Goal: Download file/media

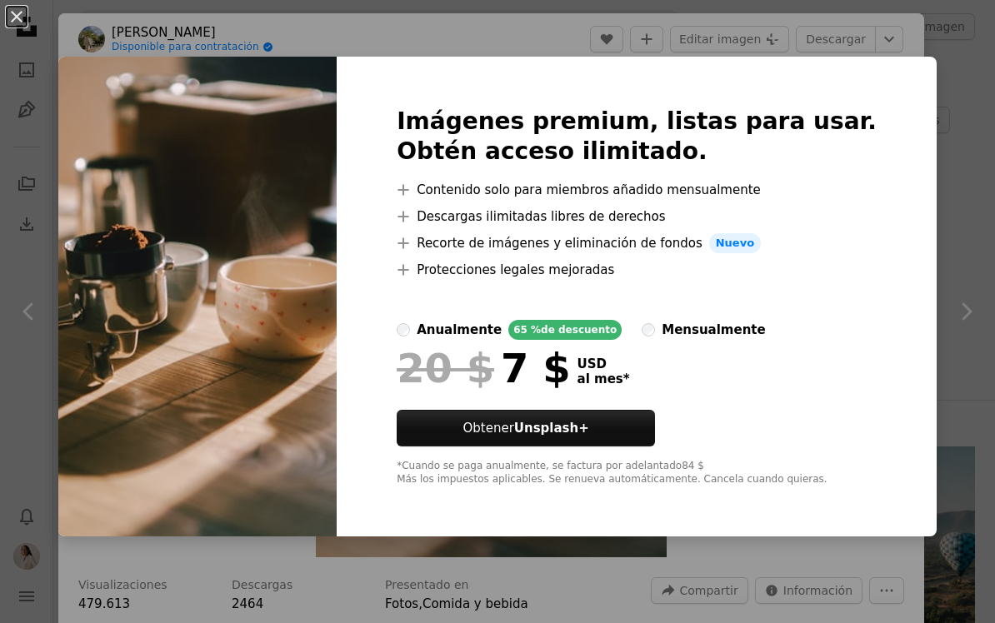
click at [150, 132] on img at bounding box center [197, 297] width 278 height 480
click at [803, 44] on div "An X shape Imágenes premium, listas para usar. Obtén acceso ilimitado. A plus s…" at bounding box center [497, 311] width 995 height 623
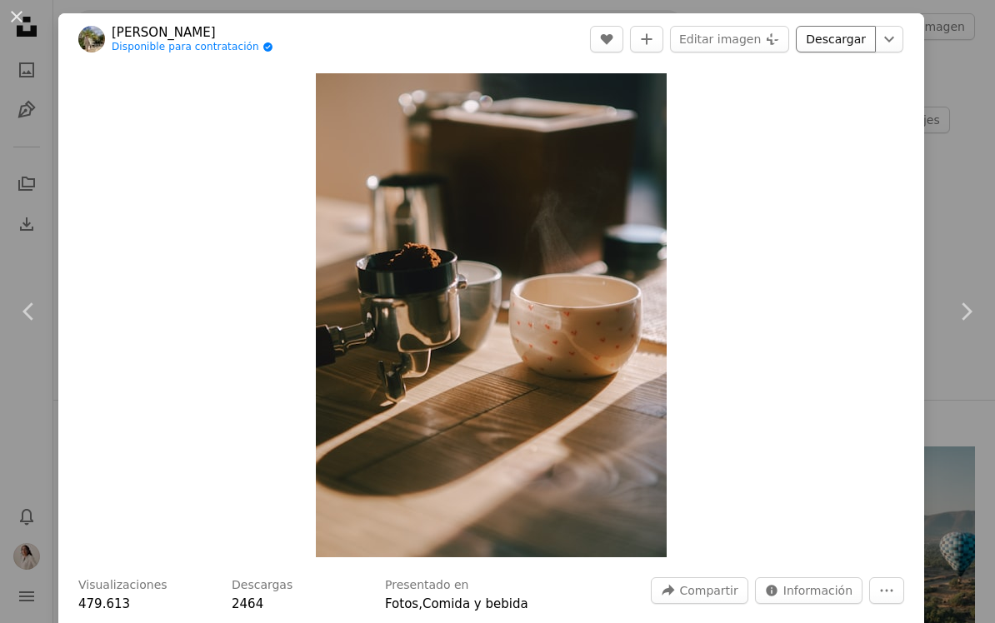
click at [859, 42] on link "Descargar" at bounding box center [836, 39] width 80 height 27
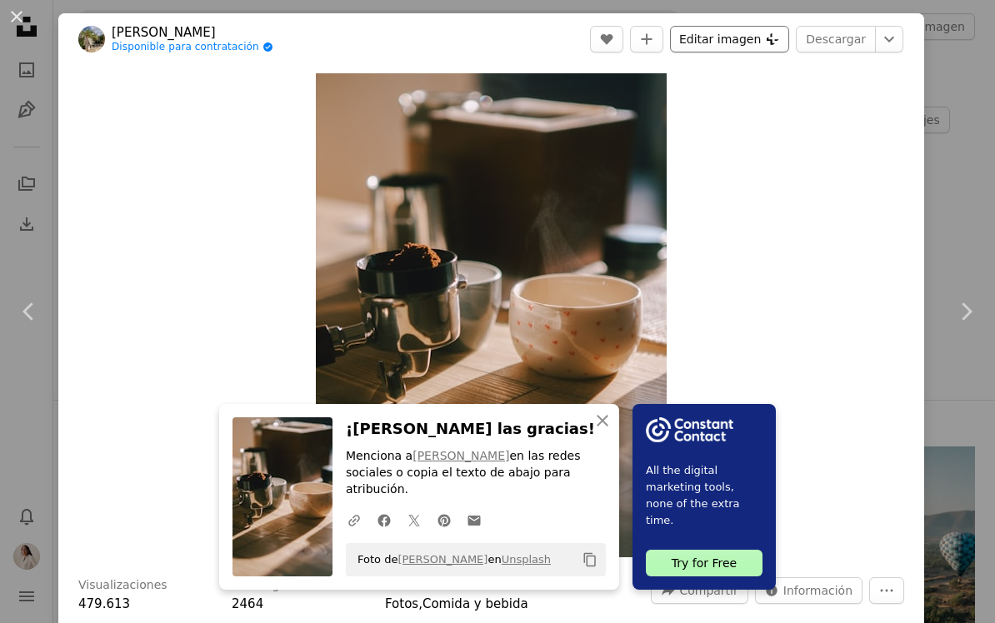
click at [761, 33] on button "Editar imagen Plus sign for Unsplash+" at bounding box center [729, 39] width 119 height 27
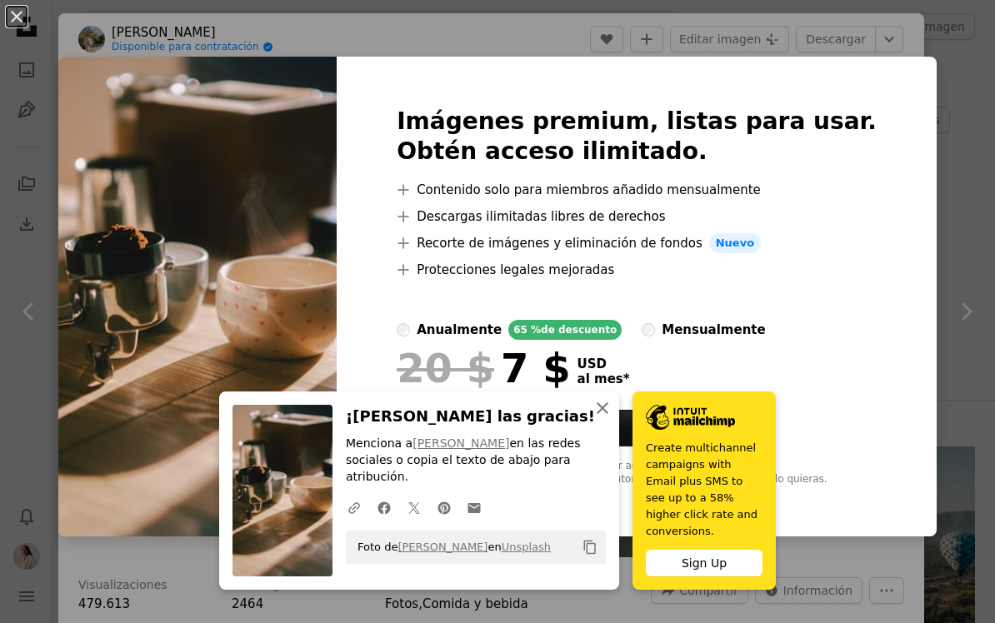
click at [601, 414] on icon "button" at bounding box center [602, 408] width 12 height 12
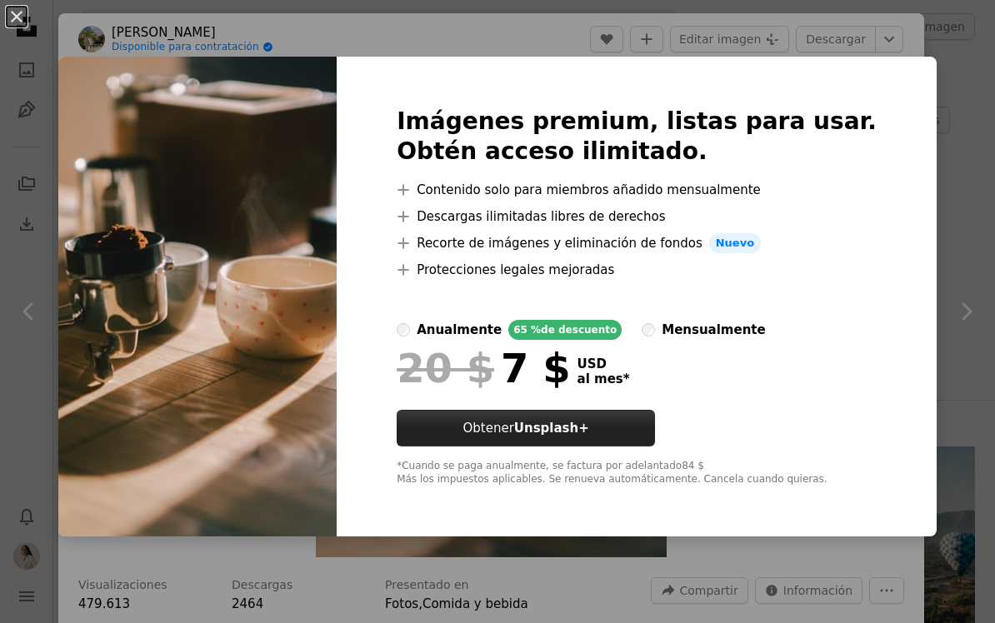
click at [641, 426] on link "Obtener Unsplash+" at bounding box center [526, 428] width 258 height 37
click at [25, 22] on button "An X shape" at bounding box center [17, 17] width 20 height 20
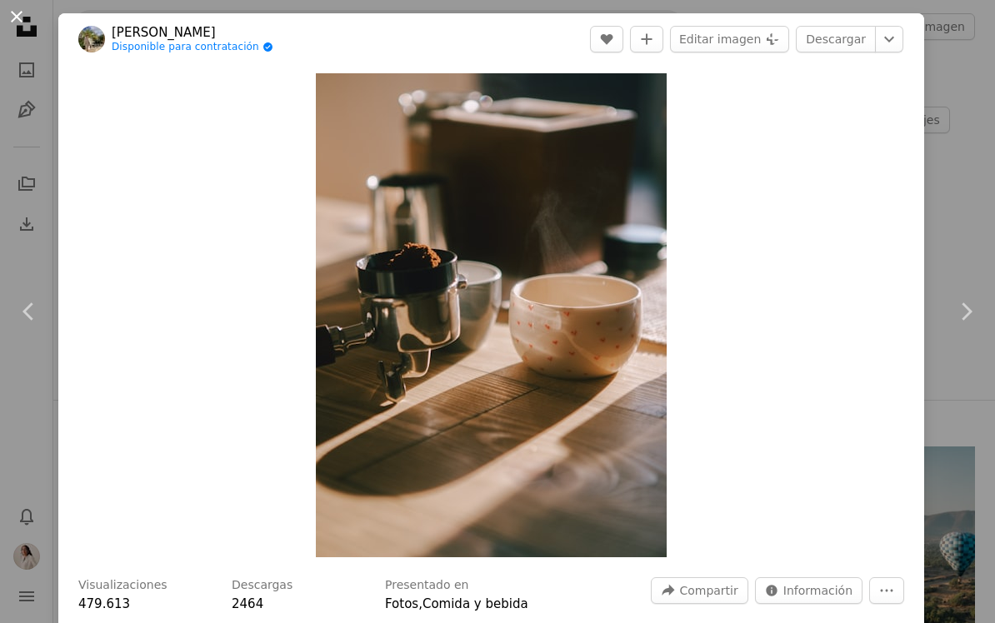
click at [22, 12] on button "An X shape" at bounding box center [17, 17] width 20 height 20
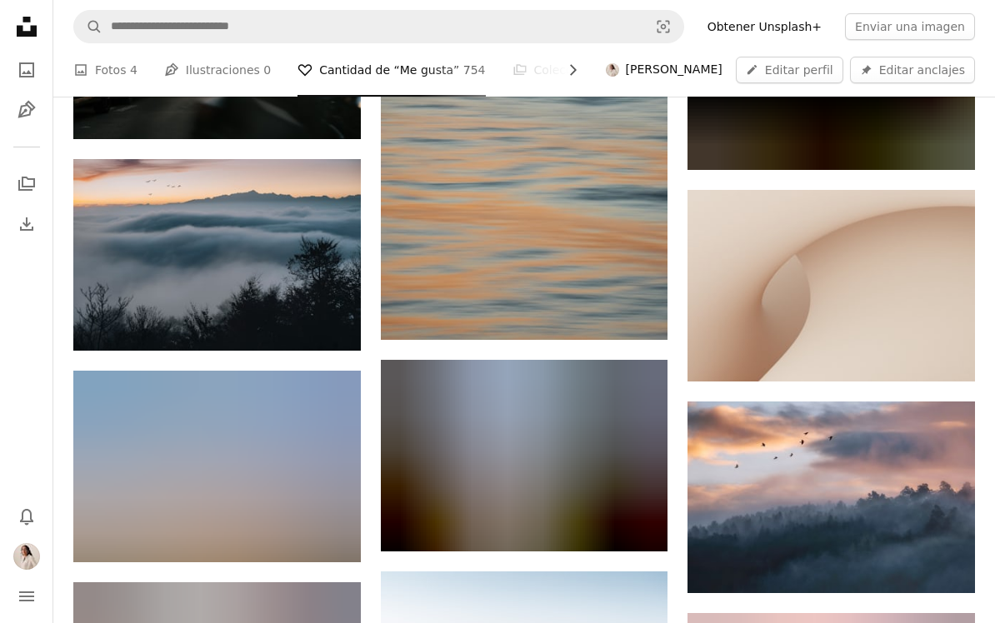
scroll to position [5743, 0]
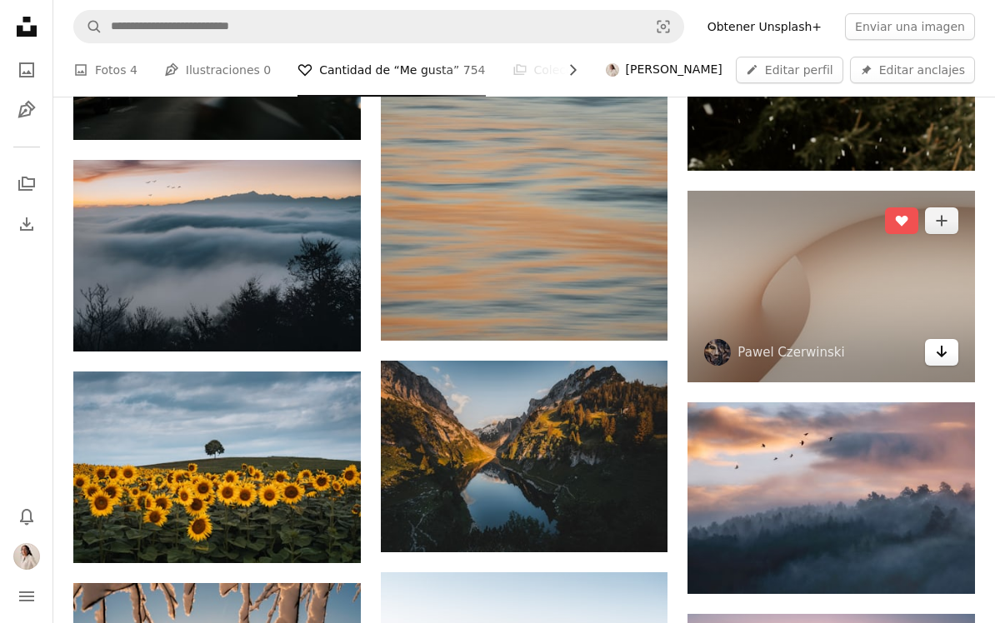
click at [932, 339] on link "Arrow pointing down" at bounding box center [941, 352] width 33 height 27
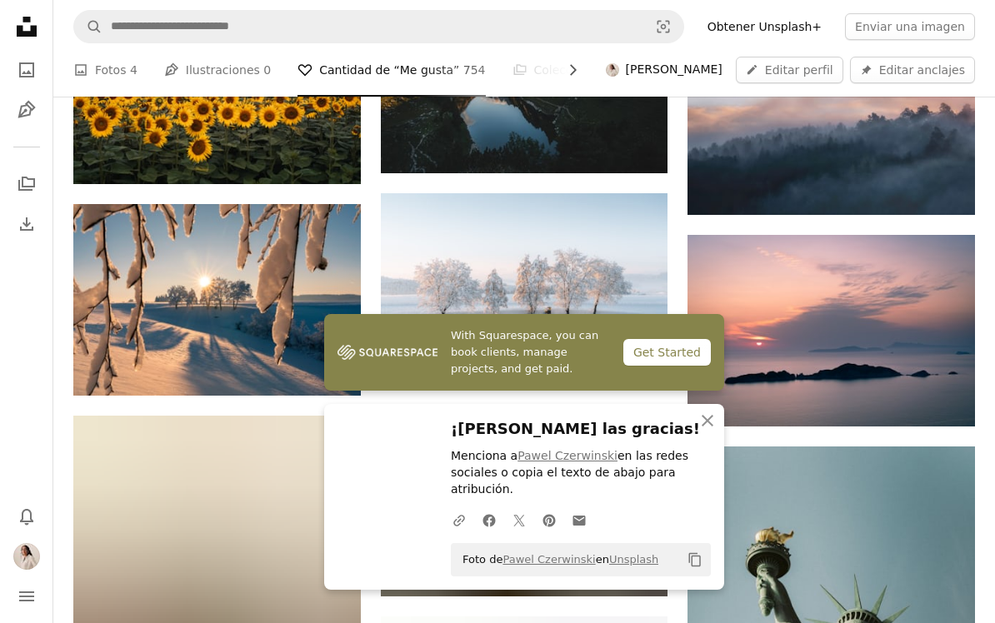
scroll to position [6125, 0]
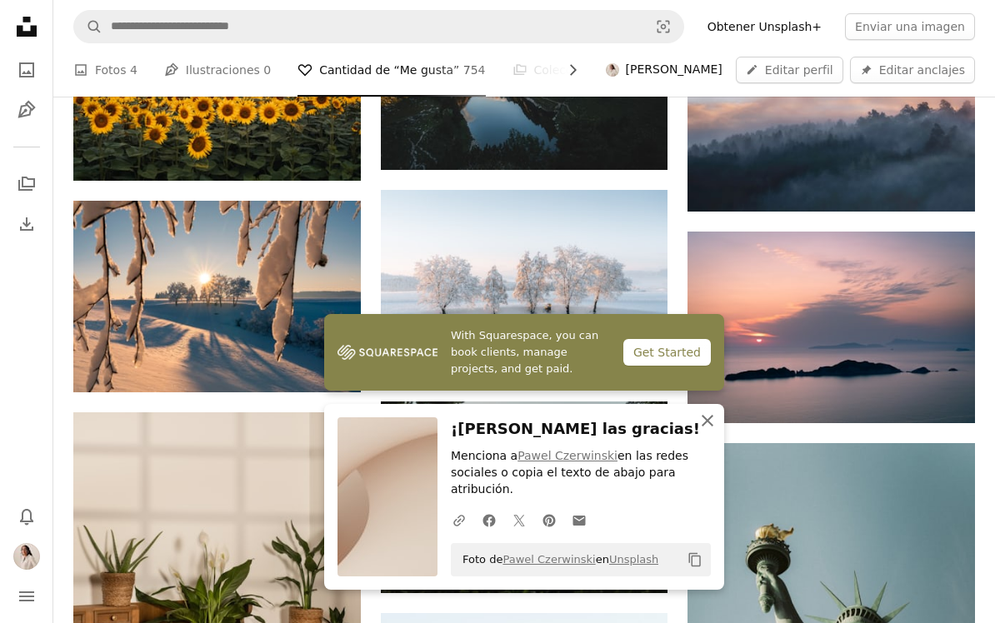
click at [705, 431] on icon "An X shape" at bounding box center [707, 421] width 20 height 20
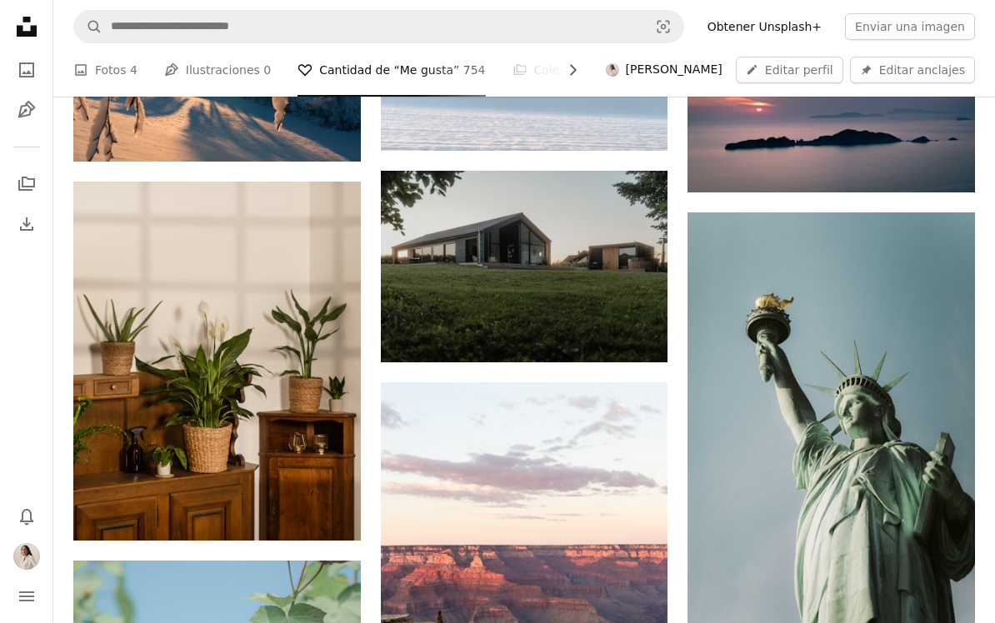
scroll to position [6307, 0]
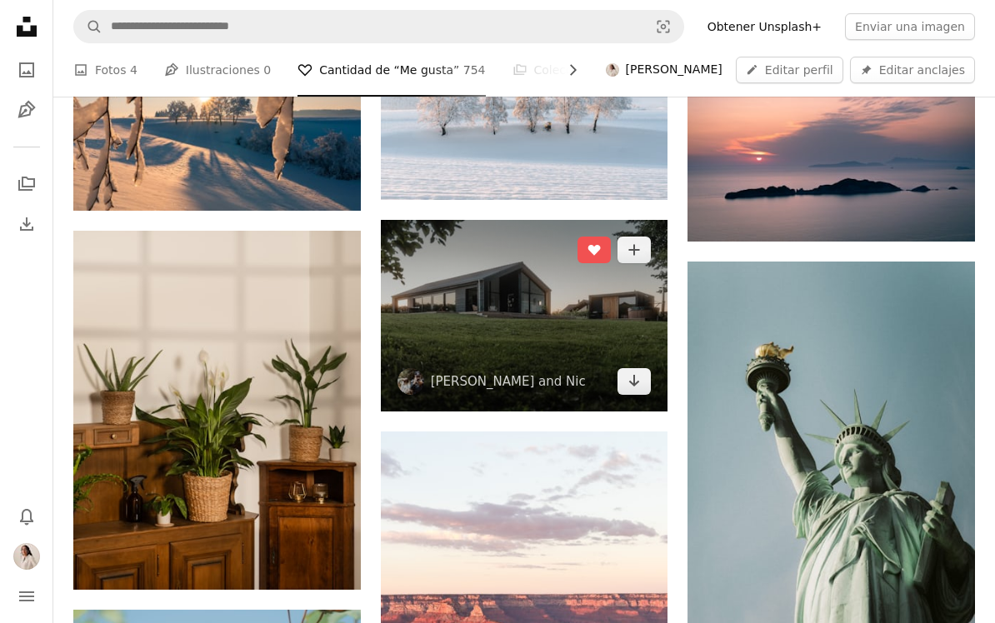
click at [621, 283] on img at bounding box center [524, 316] width 287 height 192
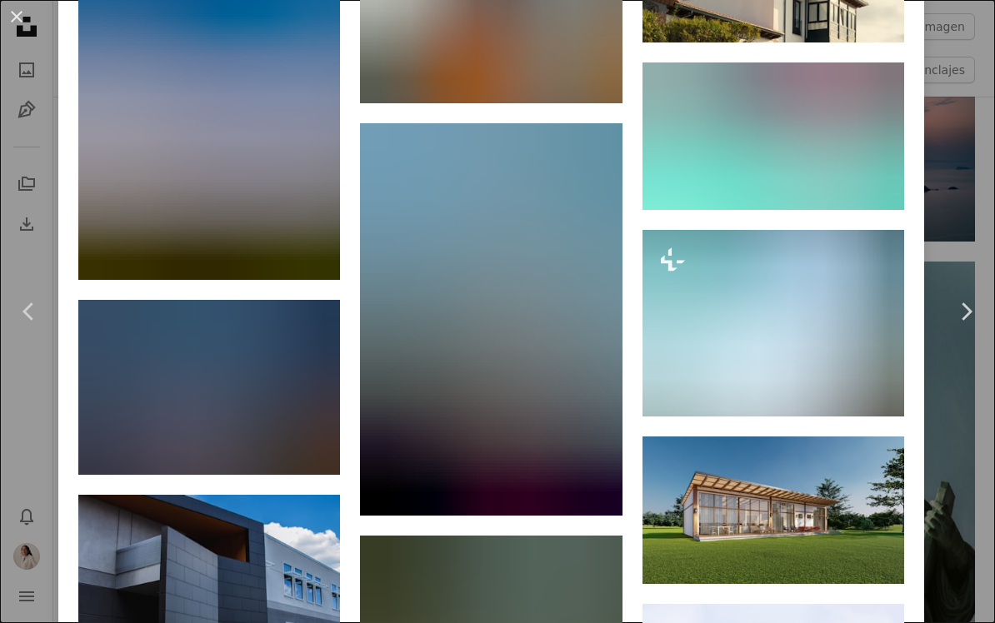
scroll to position [2079, 0]
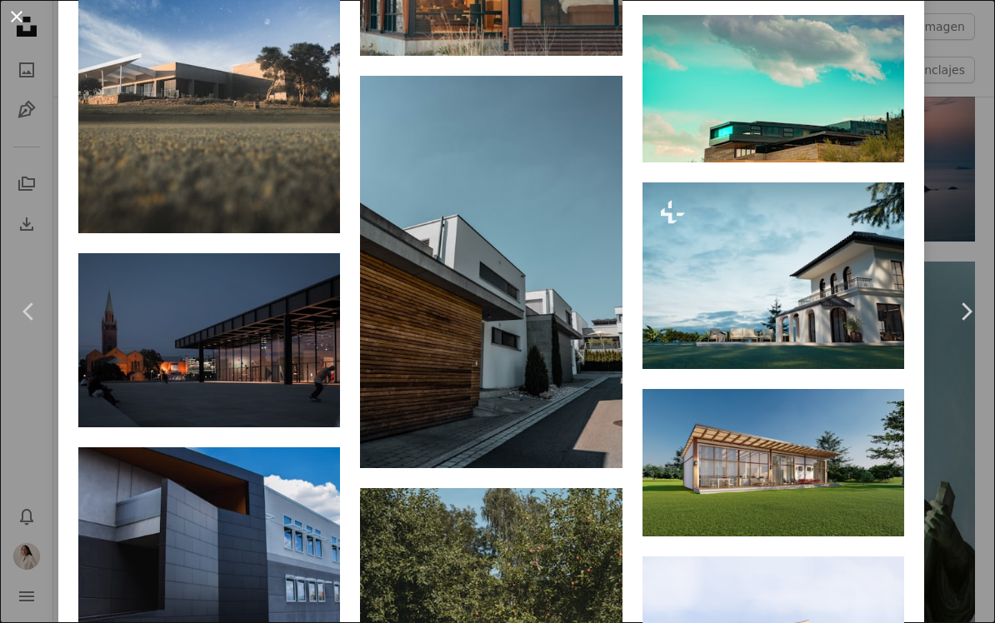
click at [24, 14] on button "An X shape" at bounding box center [17, 17] width 20 height 20
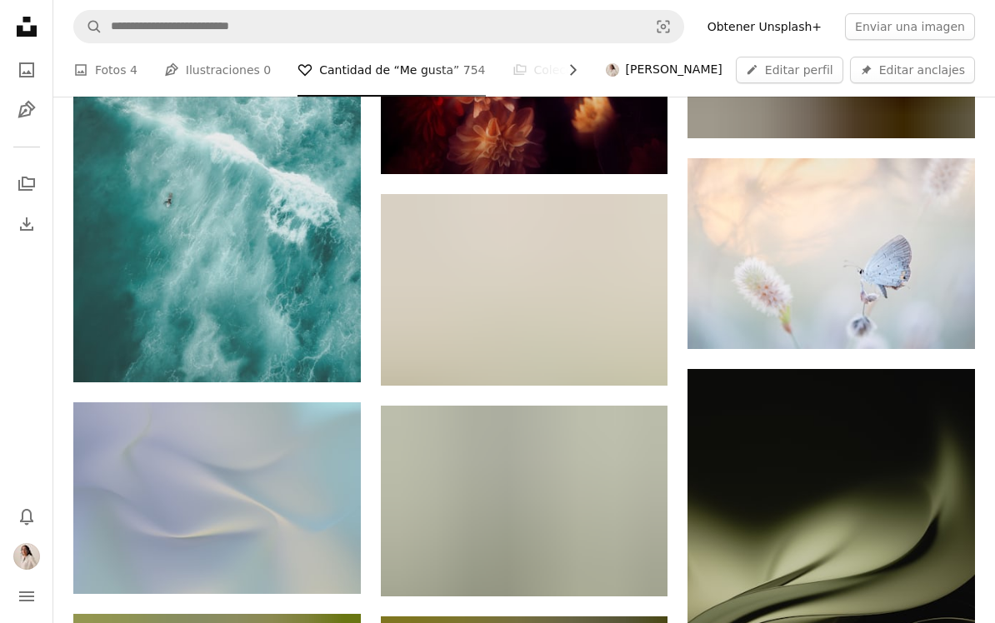
scroll to position [11649, 0]
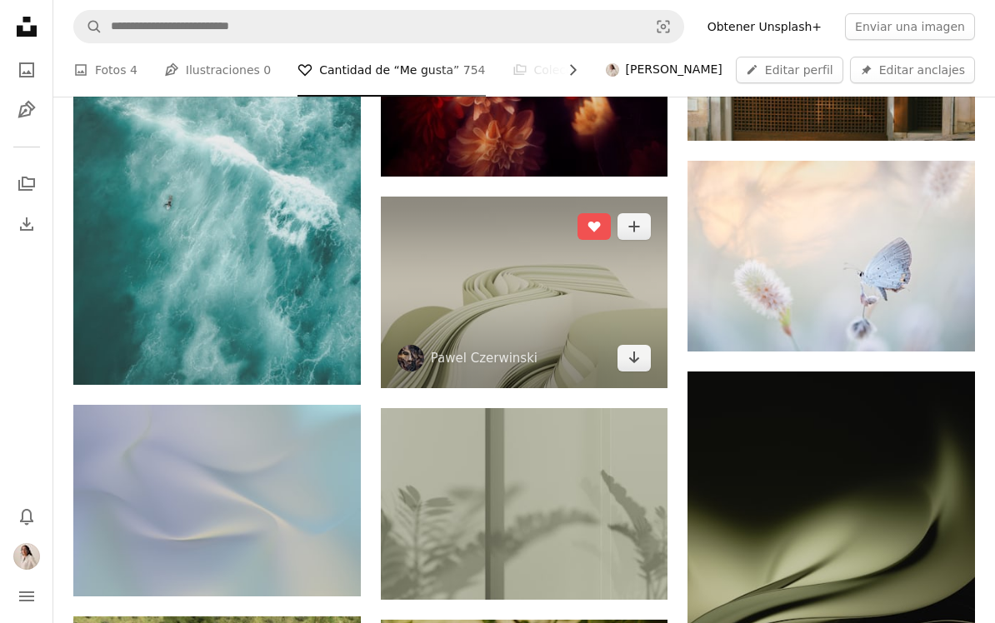
click at [469, 304] on img at bounding box center [524, 293] width 287 height 192
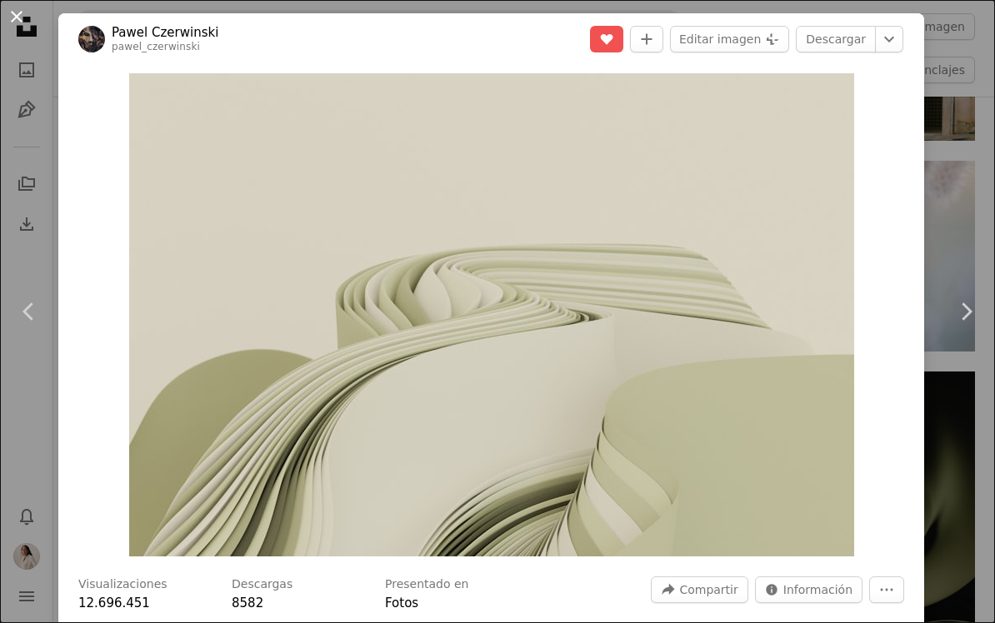
click at [22, 27] on button "An X shape" at bounding box center [17, 17] width 20 height 20
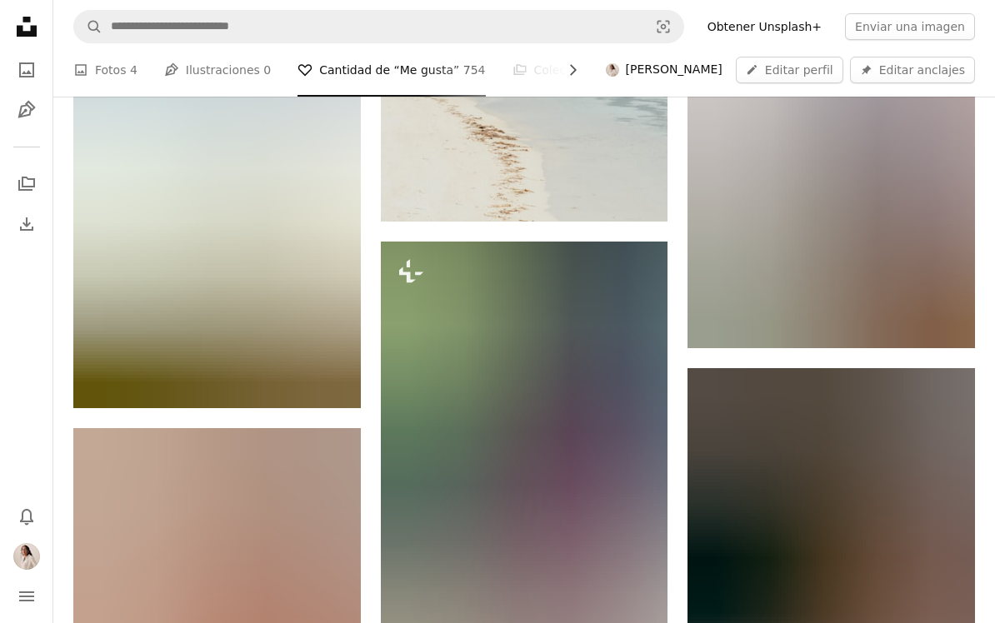
scroll to position [17234, 0]
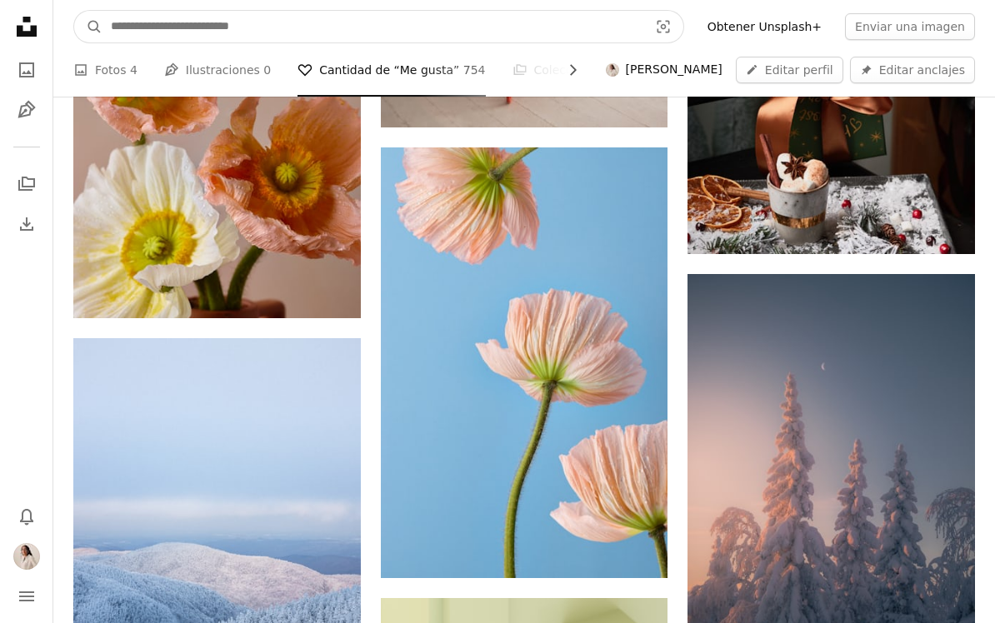
click at [192, 34] on input "Encuentra imágenes en todo el sitio" at bounding box center [372, 27] width 541 height 32
type input "**********"
click at [88, 27] on button "A magnifying glass" at bounding box center [88, 27] width 28 height 32
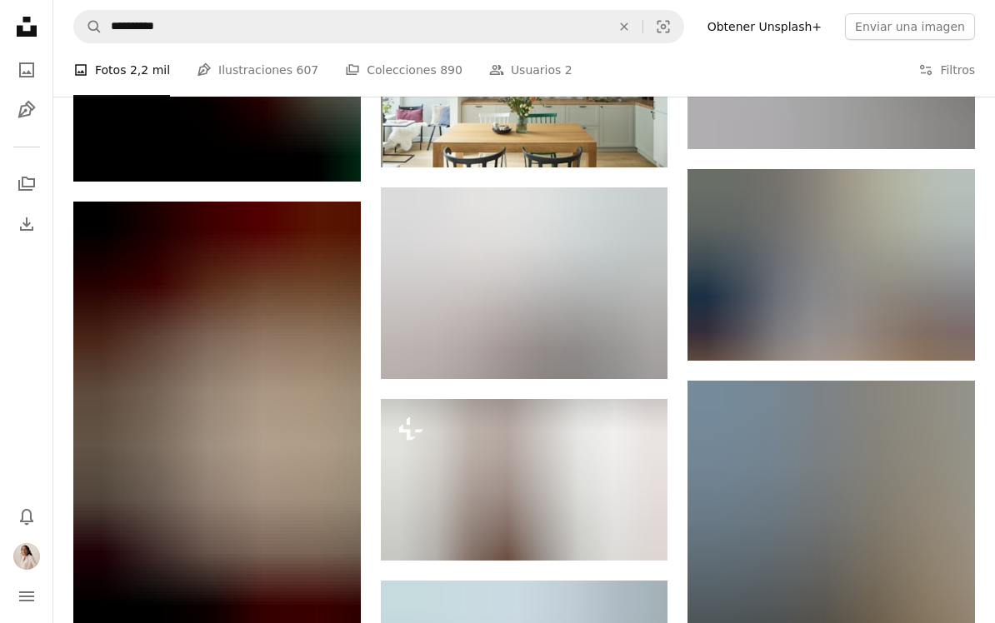
scroll to position [5670, 0]
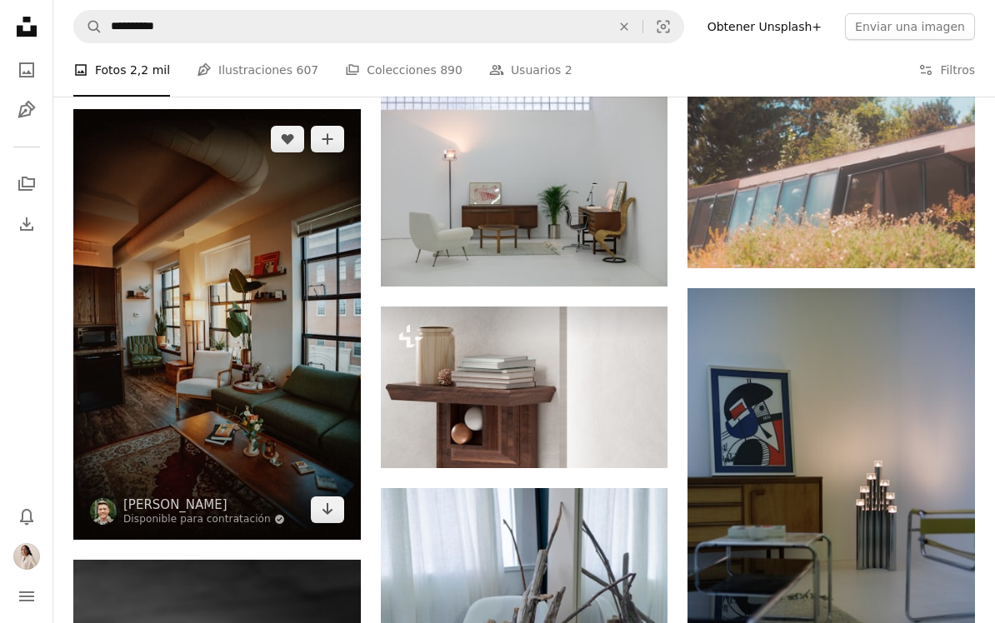
click at [133, 192] on img at bounding box center [216, 324] width 287 height 430
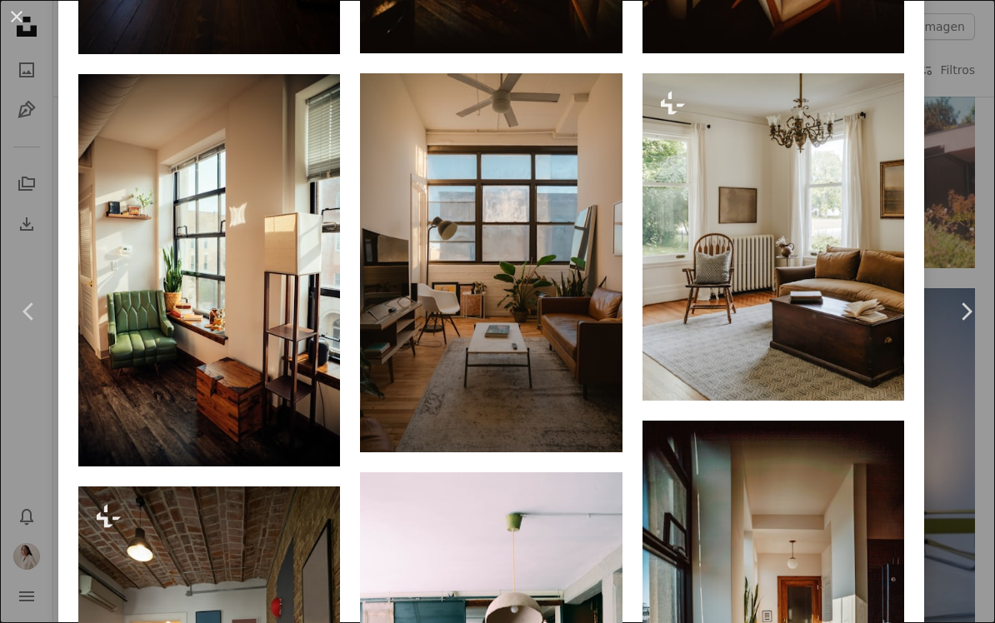
scroll to position [1693, 0]
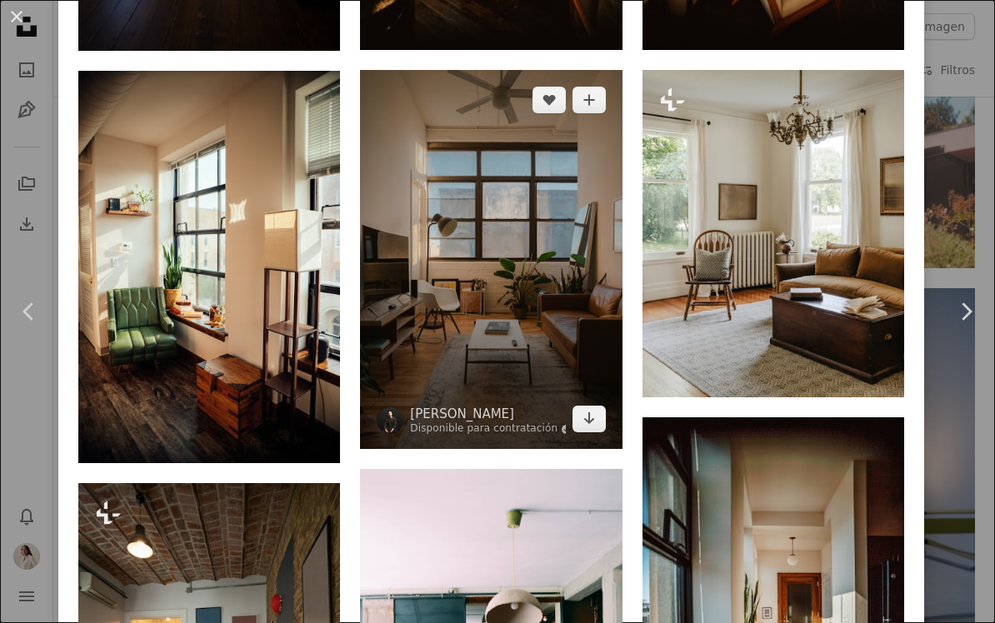
click at [565, 297] on img at bounding box center [491, 259] width 262 height 379
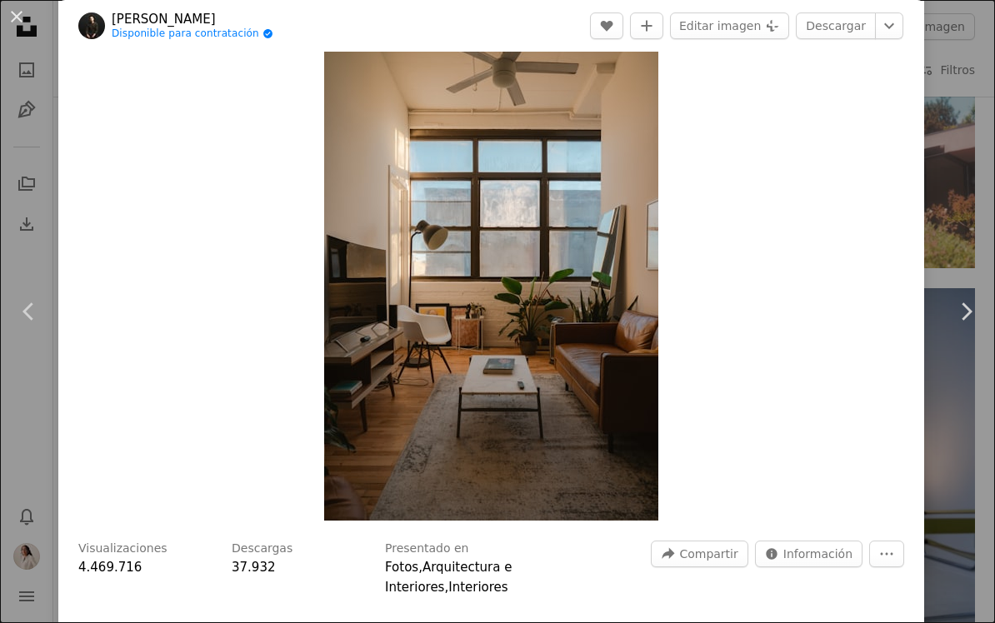
scroll to position [37, 0]
click at [844, 17] on link "Descargar" at bounding box center [836, 25] width 80 height 27
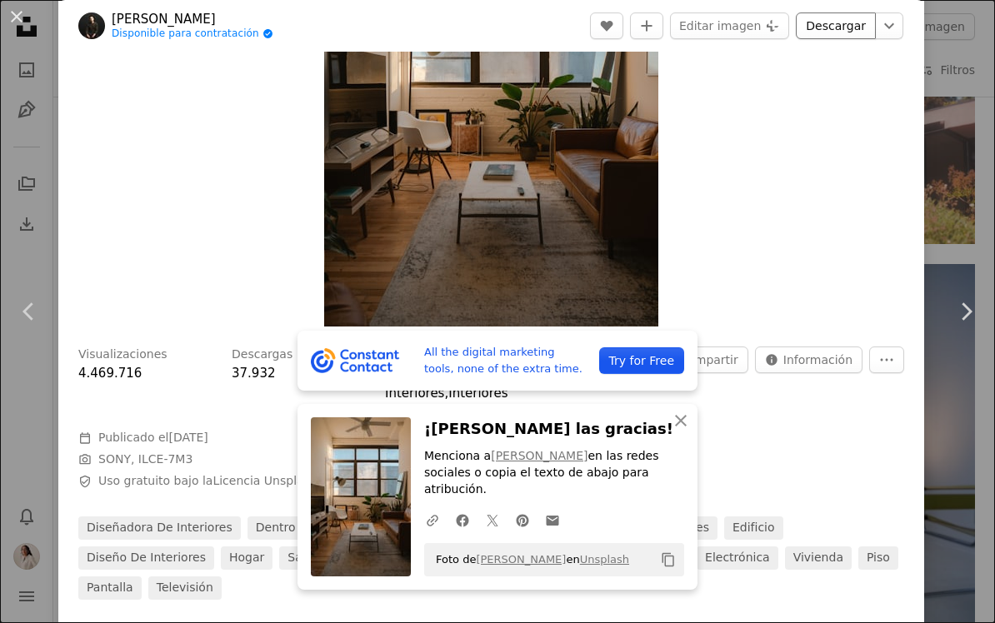
scroll to position [235, 0]
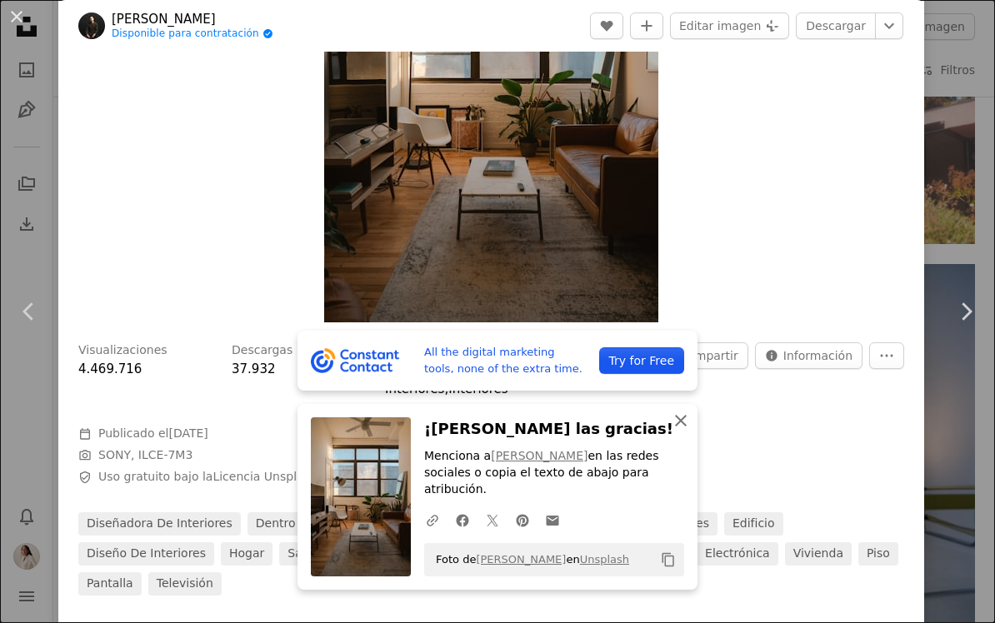
click at [681, 410] on button "An X shape Cerrar" at bounding box center [680, 420] width 33 height 33
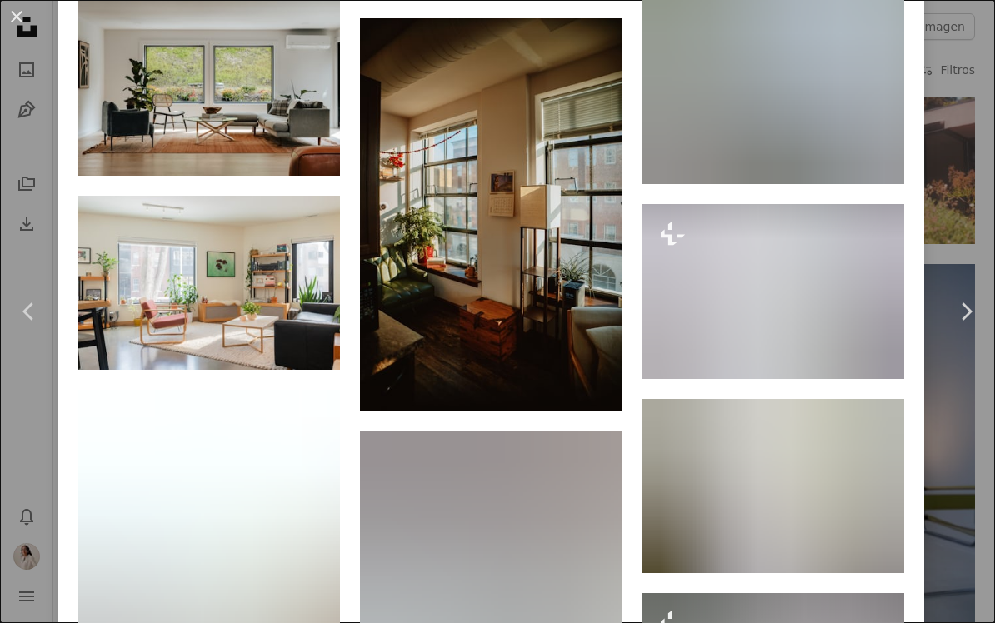
scroll to position [2193, 0]
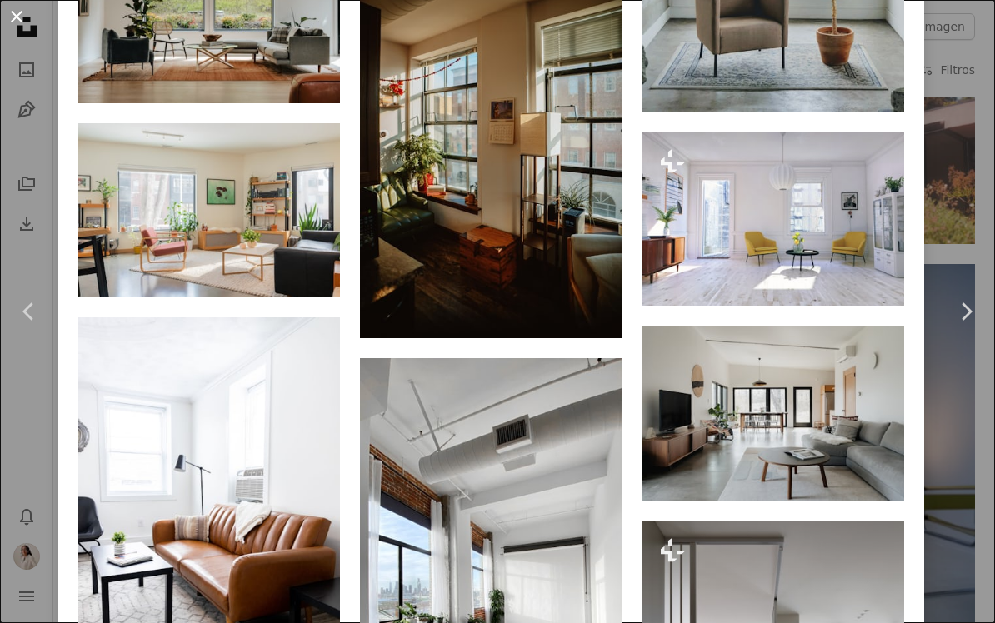
click at [20, 20] on button "An X shape" at bounding box center [17, 17] width 20 height 20
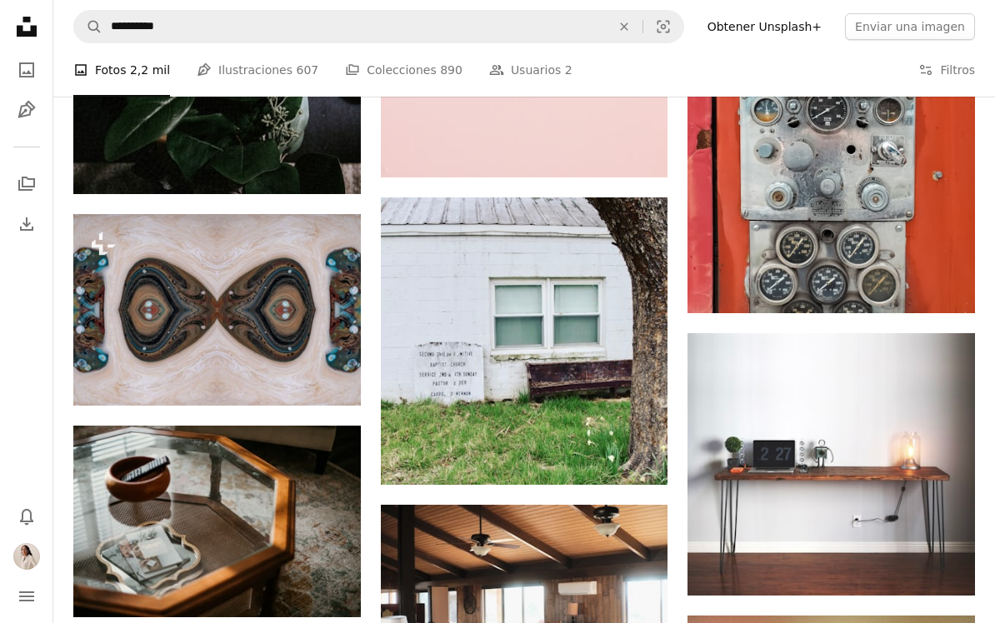
scroll to position [22445, 0]
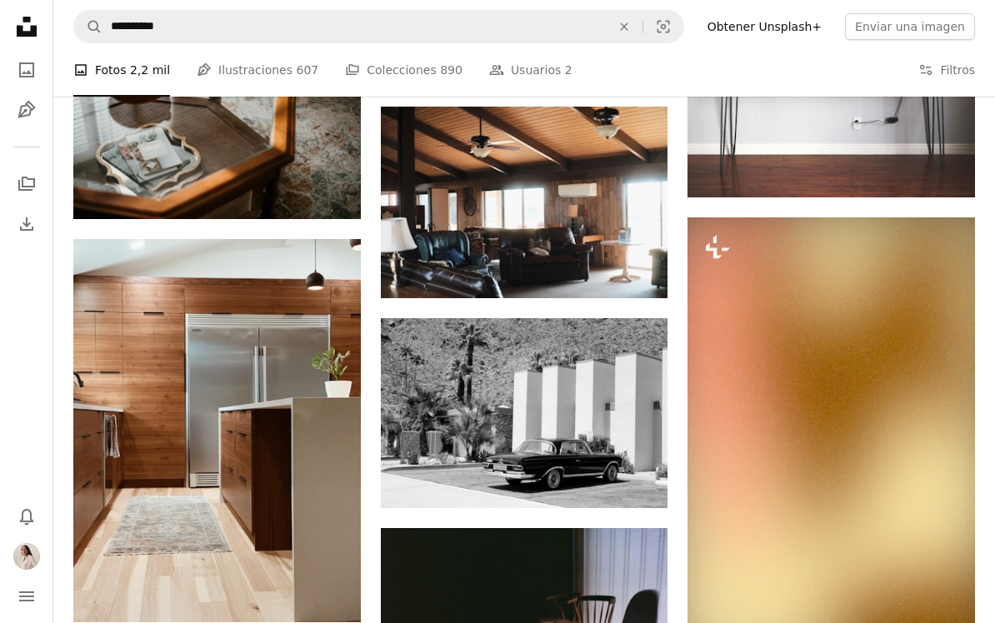
click at [33, 27] on icon at bounding box center [27, 27] width 20 height 20
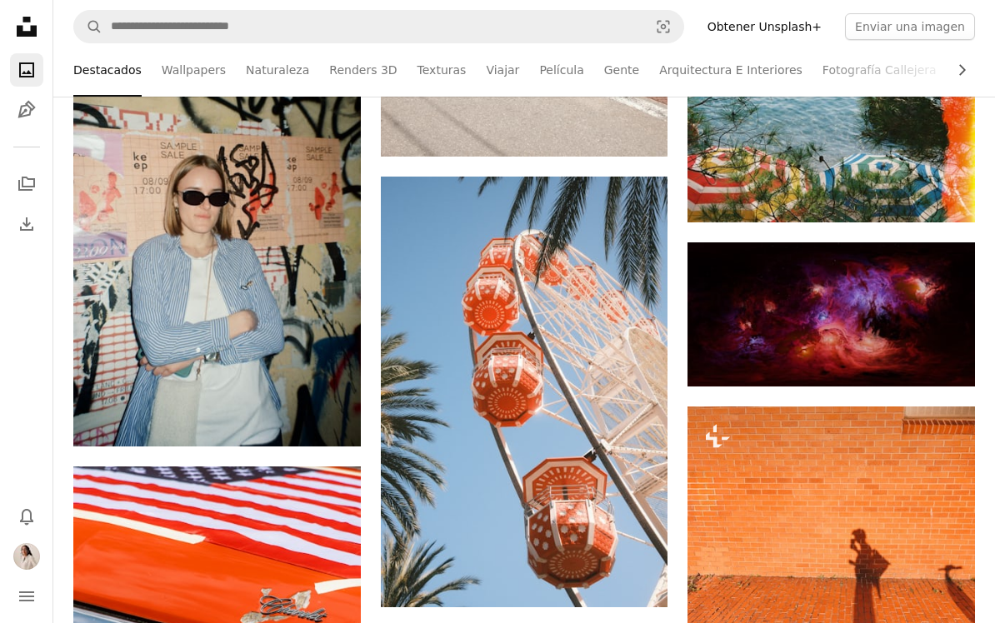
scroll to position [25667, 0]
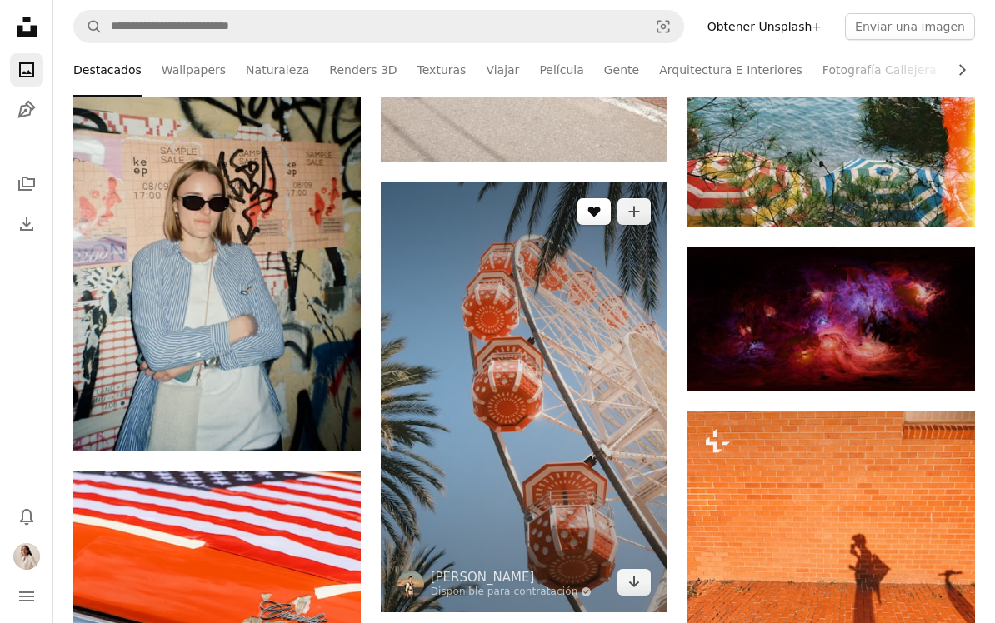
click at [591, 205] on icon "A heart" at bounding box center [593, 211] width 13 height 13
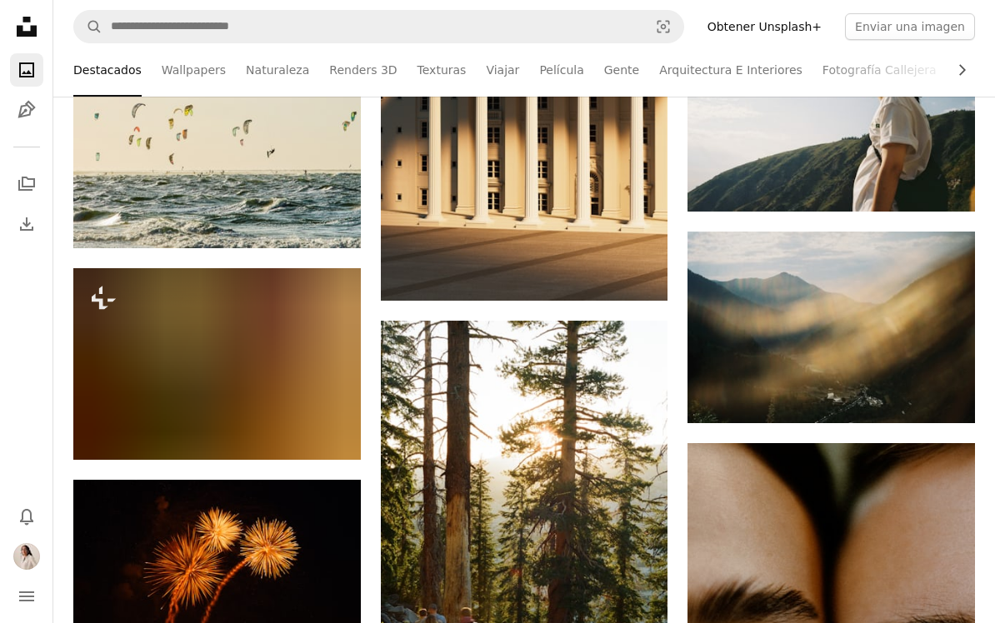
scroll to position [31220, 0]
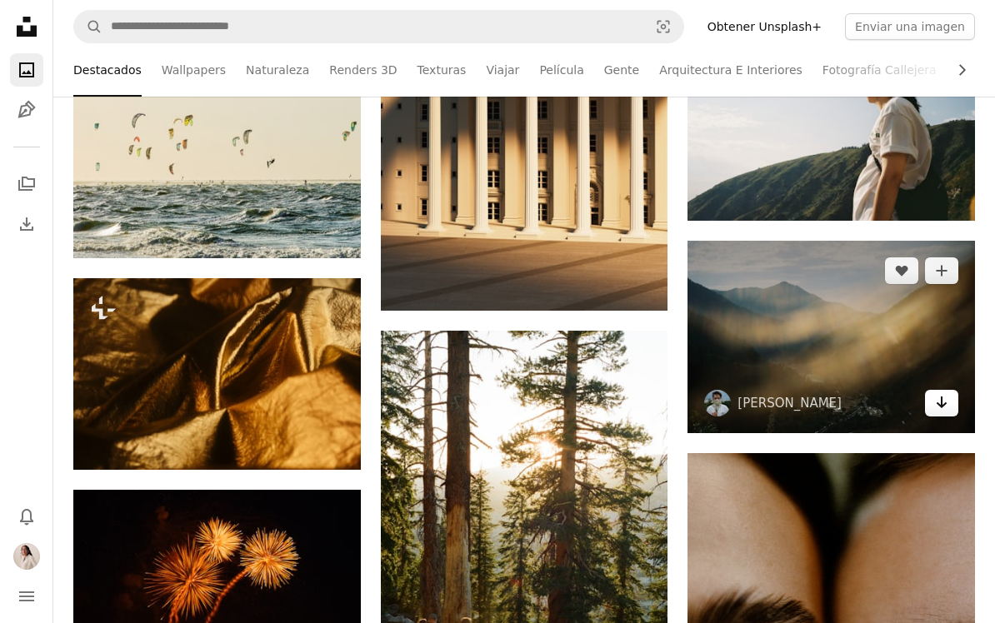
click at [928, 402] on link "Arrow pointing down" at bounding box center [941, 403] width 33 height 27
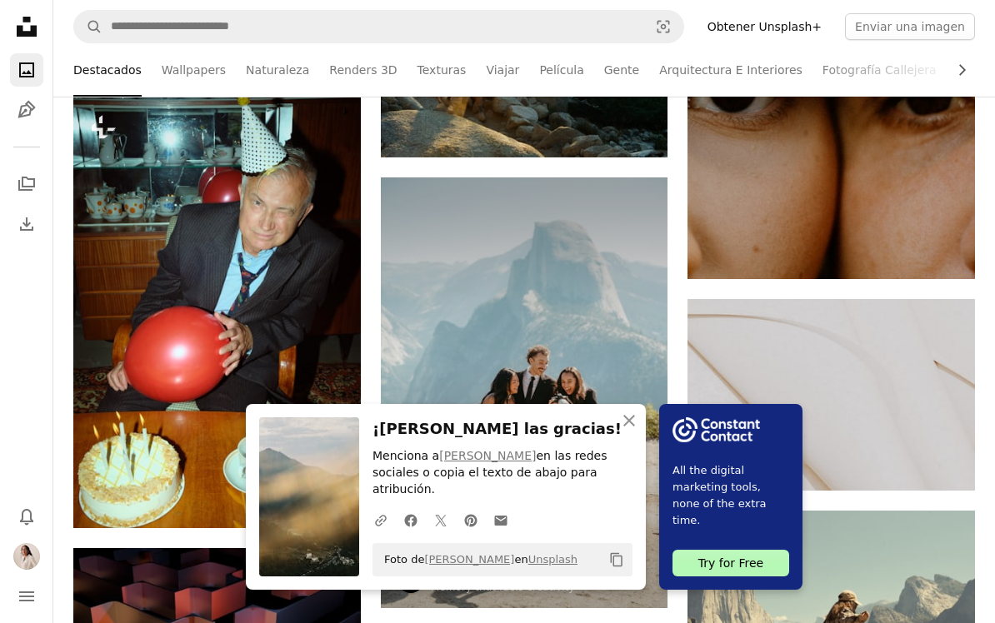
scroll to position [32008, 0]
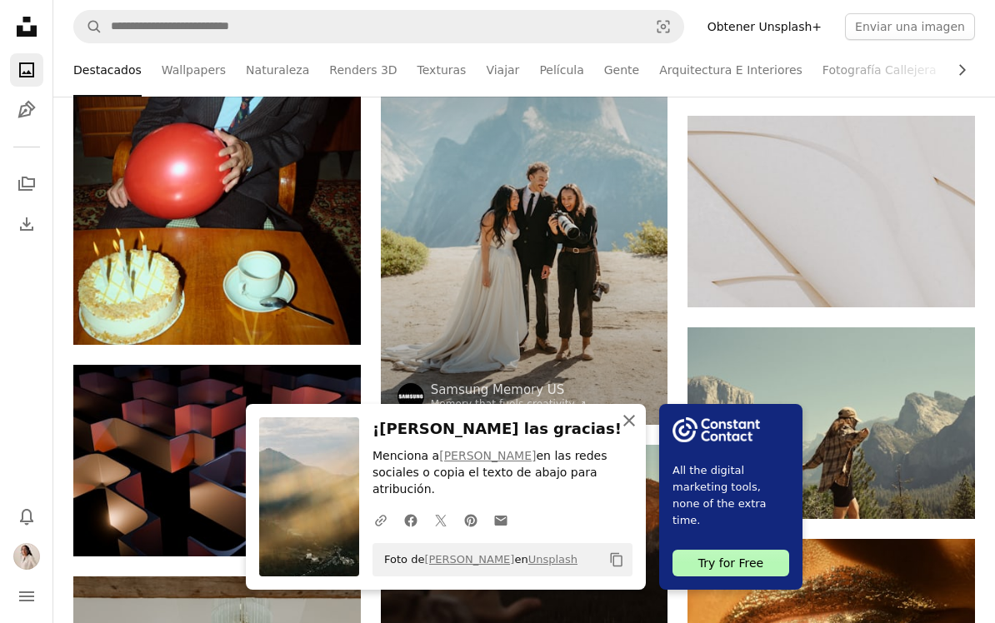
click at [621, 431] on icon "An X shape" at bounding box center [629, 421] width 20 height 20
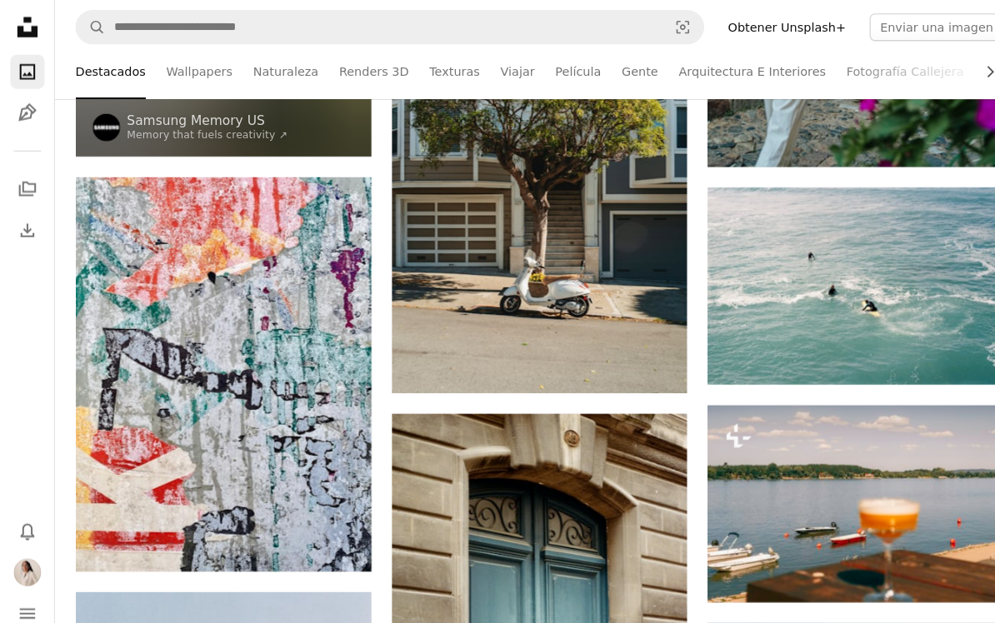
scroll to position [42453, 0]
